Goal: Browse casually

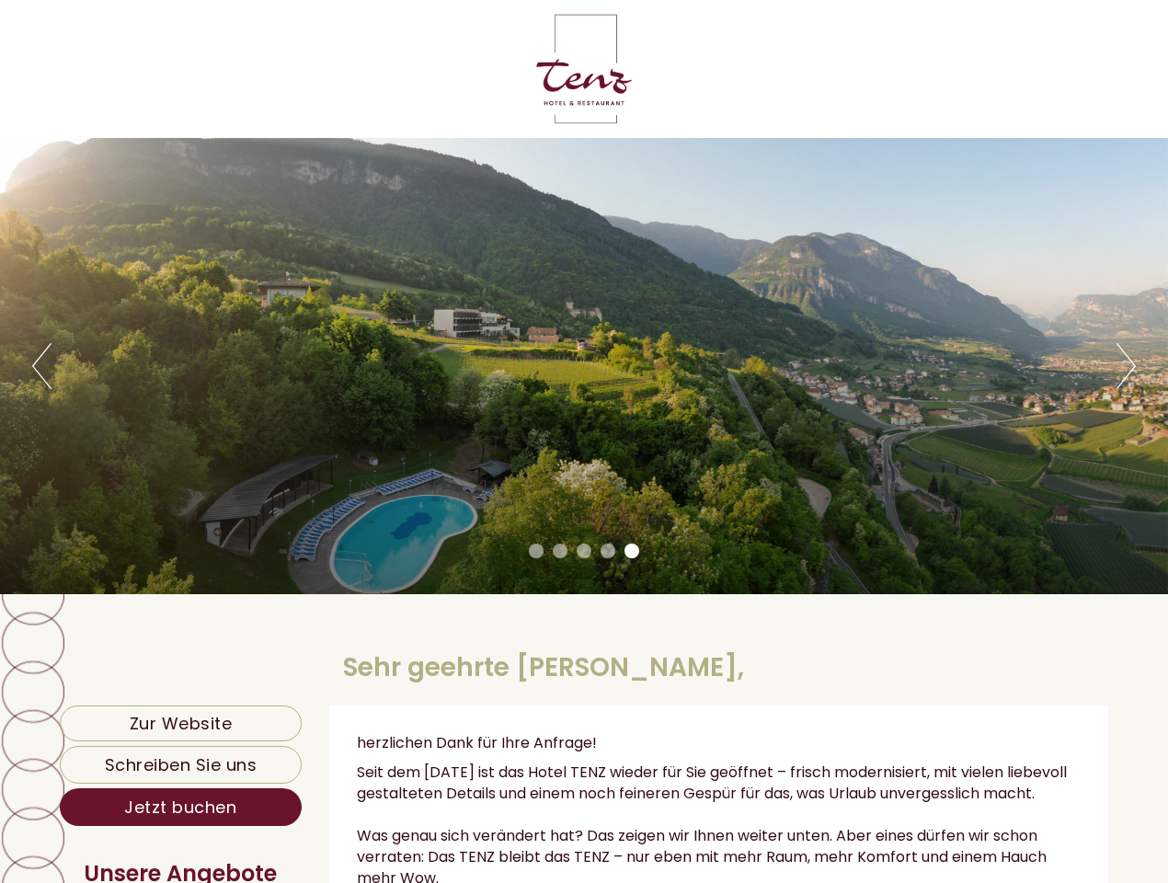
click at [584, 441] on div "Previous Next 1 2 3 4 5" at bounding box center [584, 366] width 1168 height 456
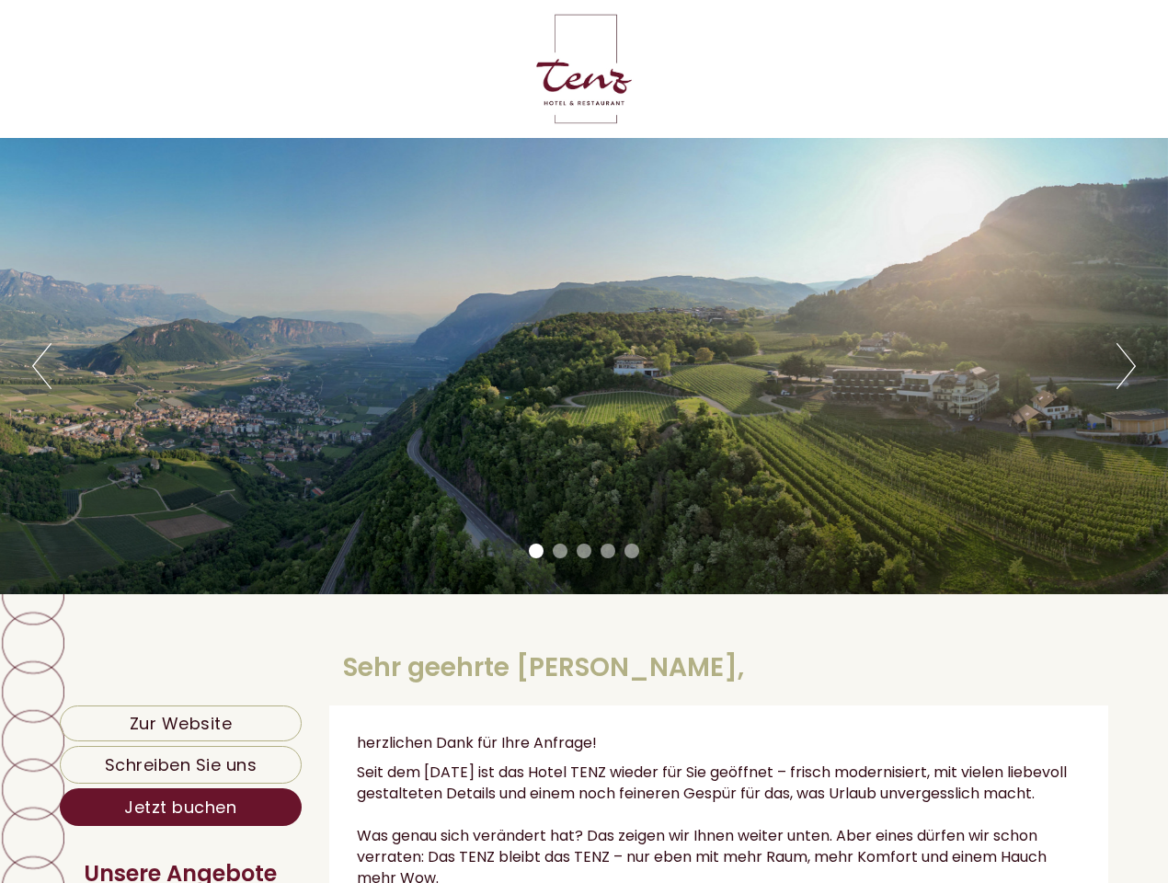
click at [41, 366] on button "Previous" at bounding box center [41, 366] width 19 height 46
click at [584, 366] on div "Previous Next 1 2 3 4 5" at bounding box center [584, 366] width 1168 height 456
click at [1126, 366] on button "Next" at bounding box center [1125, 366] width 19 height 46
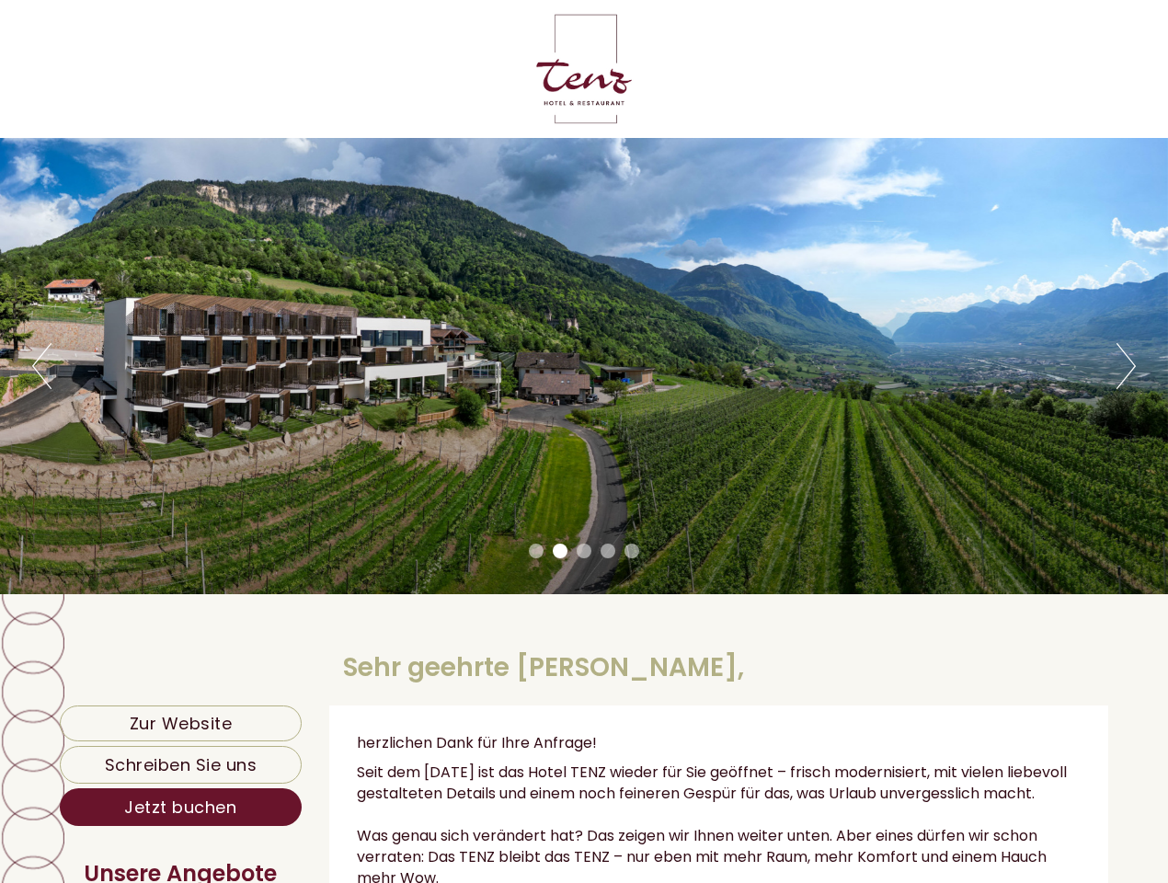
click at [536, 551] on li "1" at bounding box center [536, 551] width 15 height 15
click at [560, 551] on li "2" at bounding box center [560, 551] width 15 height 15
click at [584, 551] on li "3" at bounding box center [584, 551] width 15 height 15
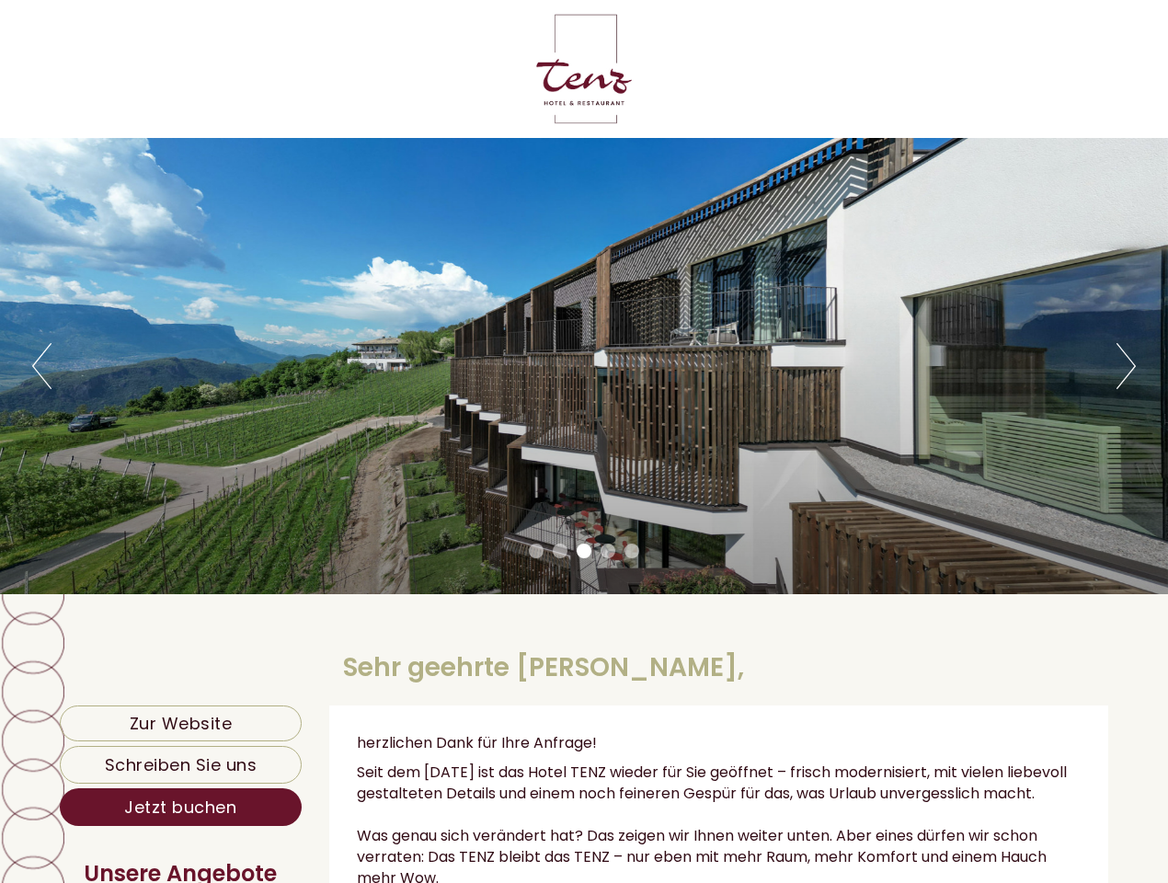
click at [608, 551] on li "4" at bounding box center [608, 551] width 15 height 15
click at [632, 551] on li "5" at bounding box center [631, 551] width 15 height 15
